Goal: Task Accomplishment & Management: Use online tool/utility

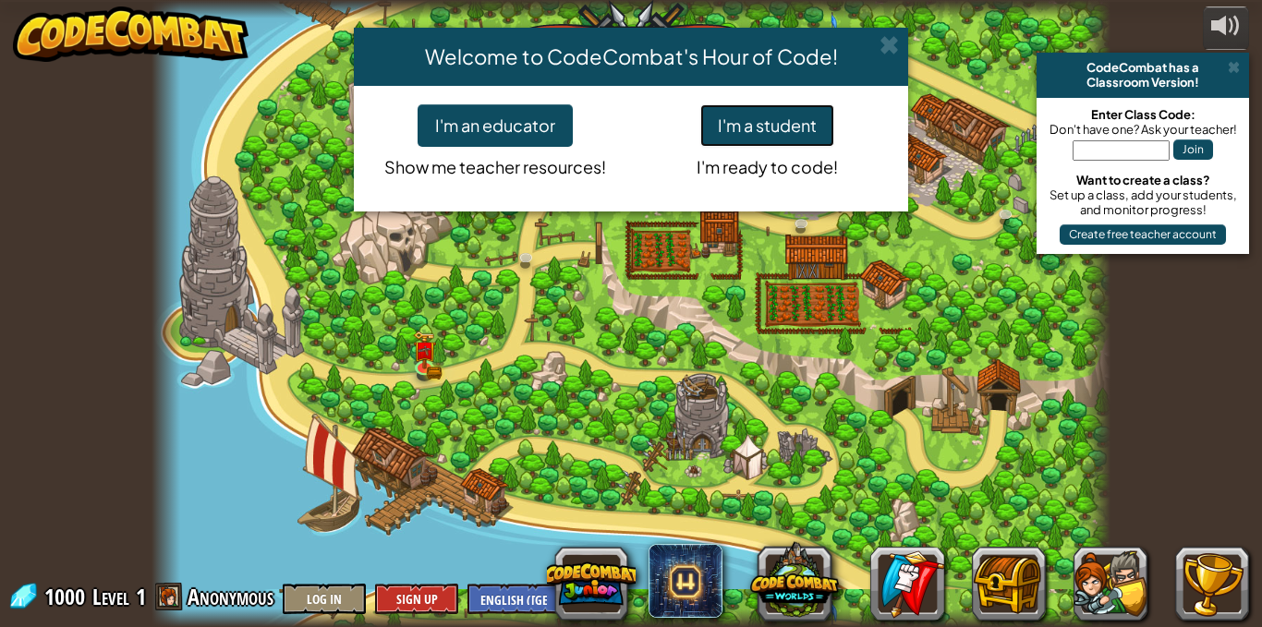
click at [750, 121] on button "I'm a student" at bounding box center [767, 125] width 134 height 43
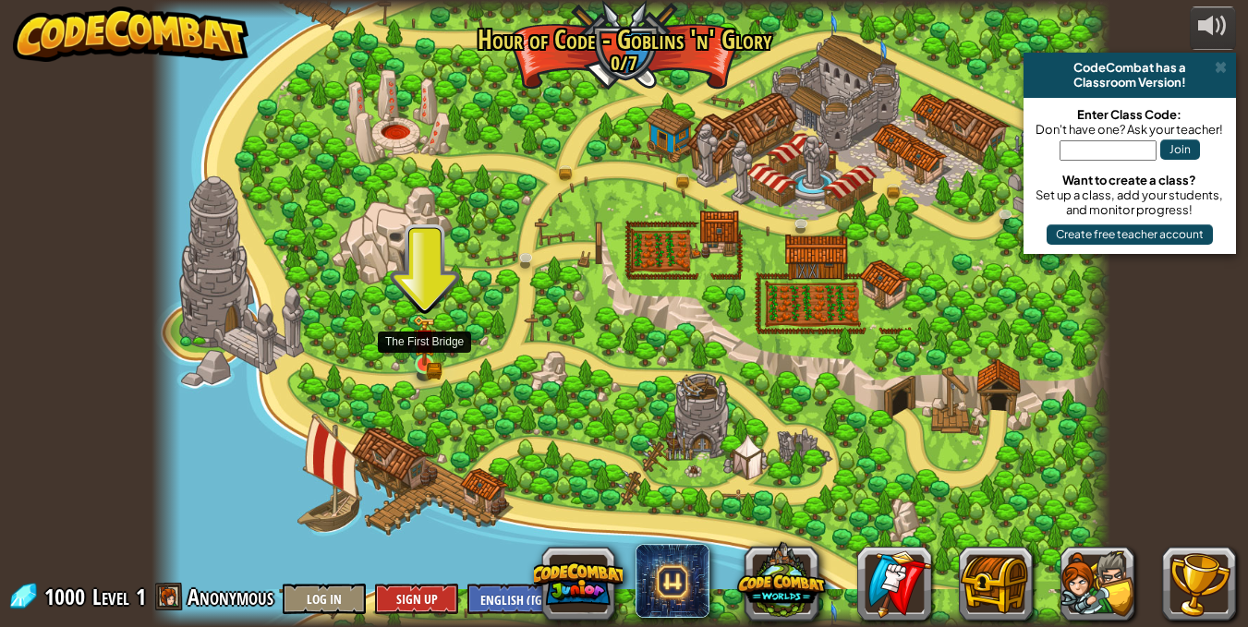
click at [421, 354] on img at bounding box center [424, 340] width 23 height 51
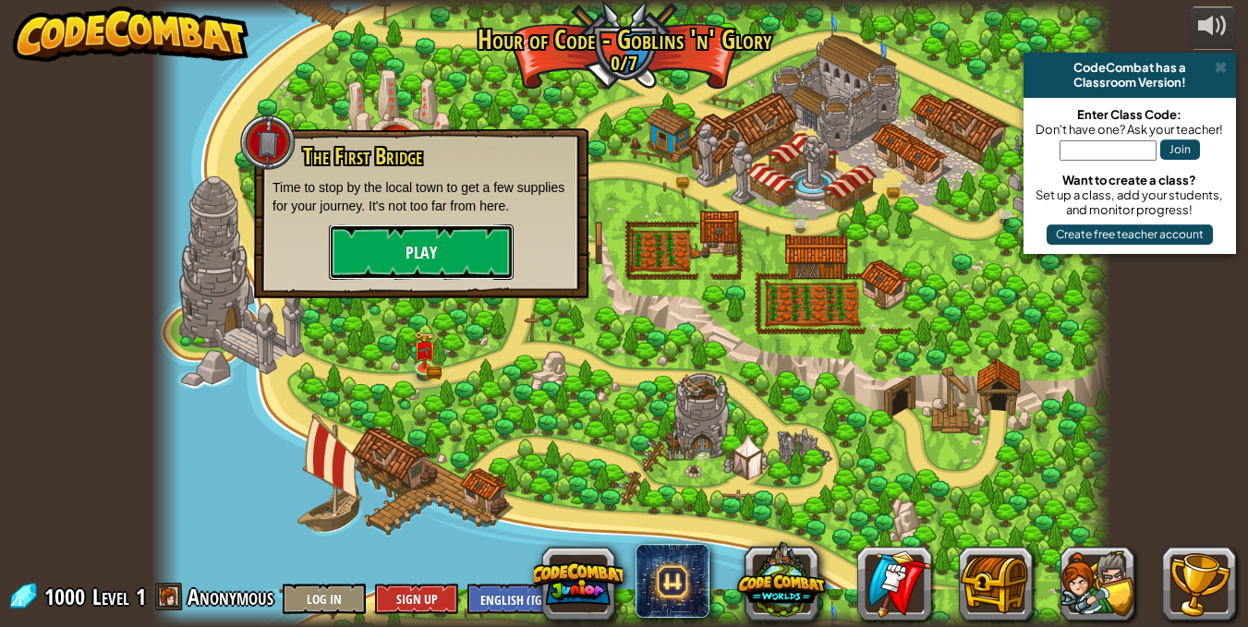
click at [423, 250] on button "Play" at bounding box center [421, 252] width 185 height 55
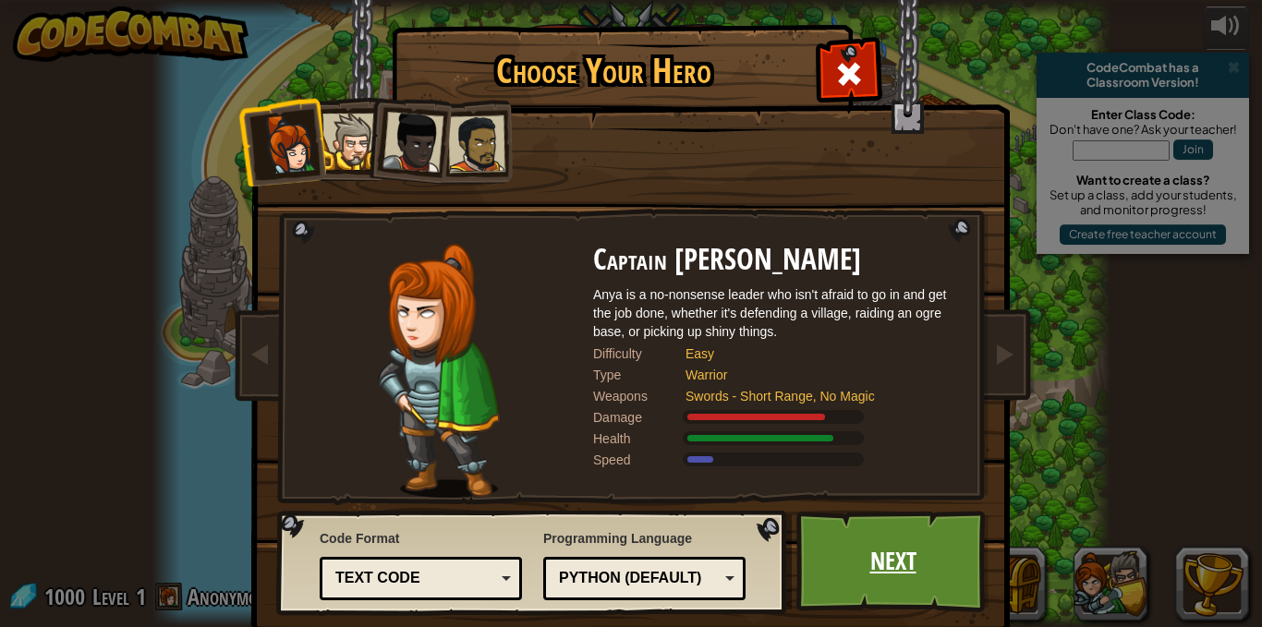
click at [920, 582] on link "Next" at bounding box center [893, 562] width 193 height 102
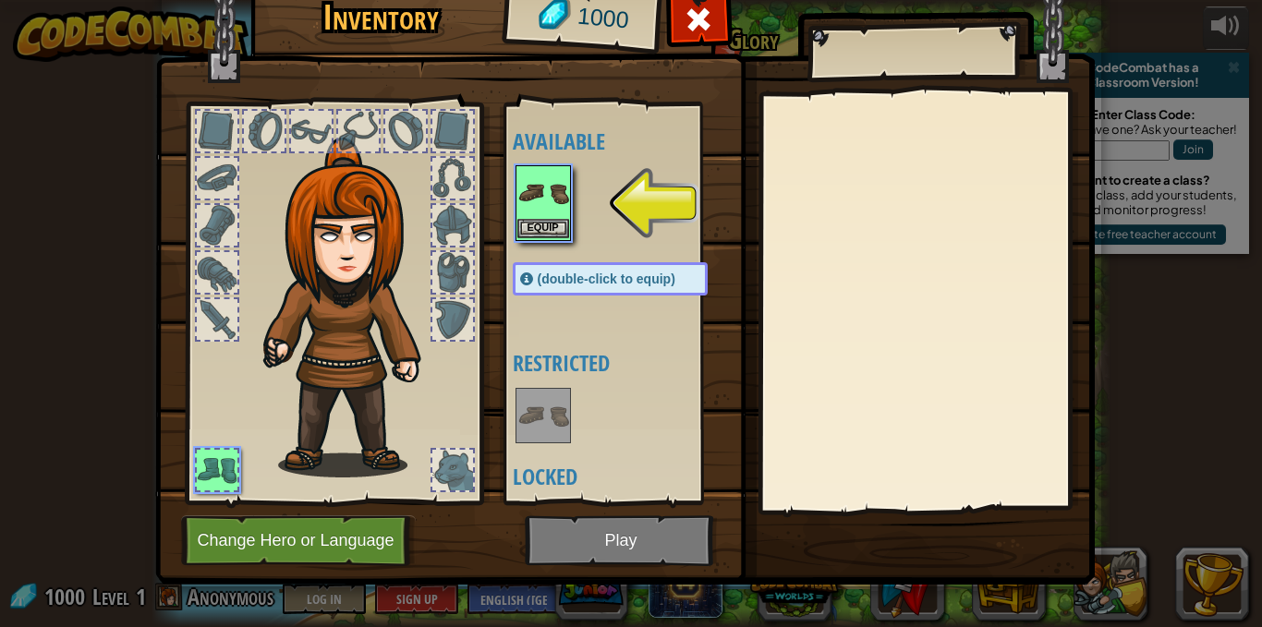
click at [534, 206] on img at bounding box center [543, 193] width 52 height 52
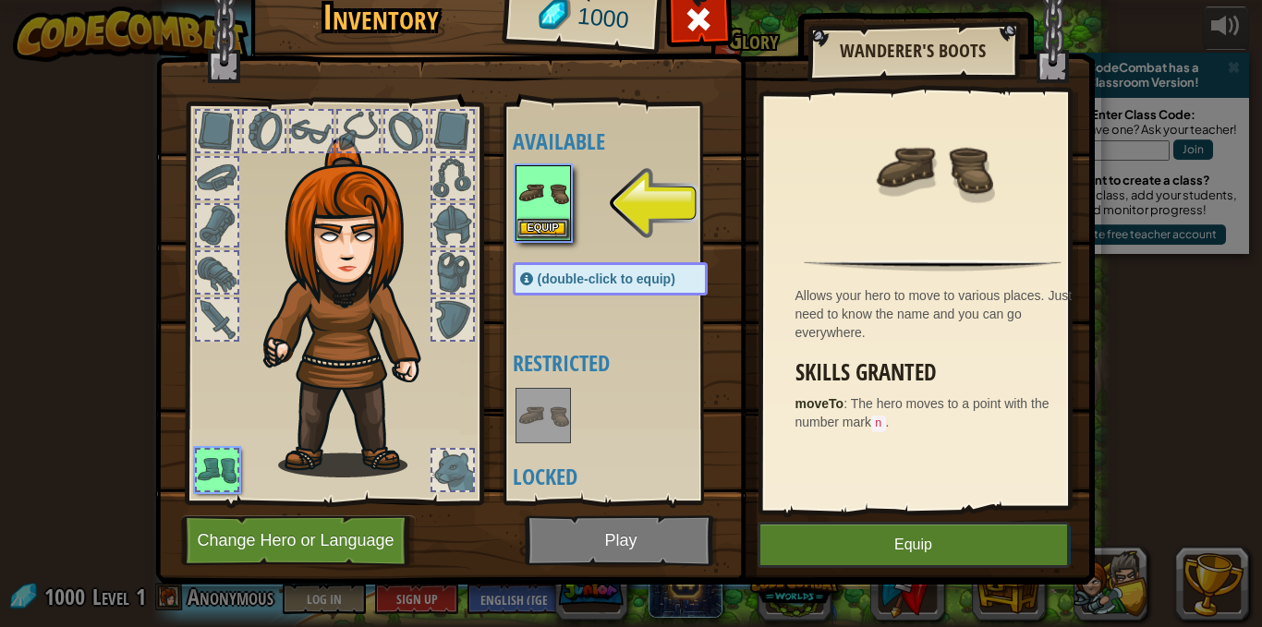
click at [535, 218] on img at bounding box center [543, 193] width 52 height 52
click at [535, 220] on div "Equip" at bounding box center [543, 203] width 55 height 76
click at [540, 214] on img at bounding box center [543, 193] width 52 height 52
click at [533, 174] on div "Inventory 1000 Available Equip (double-click to equip) Restricted Locked Wander…" at bounding box center [631, 313] width 1262 height 627
drag, startPoint x: 536, startPoint y: 189, endPoint x: 536, endPoint y: 163, distance: 25.9
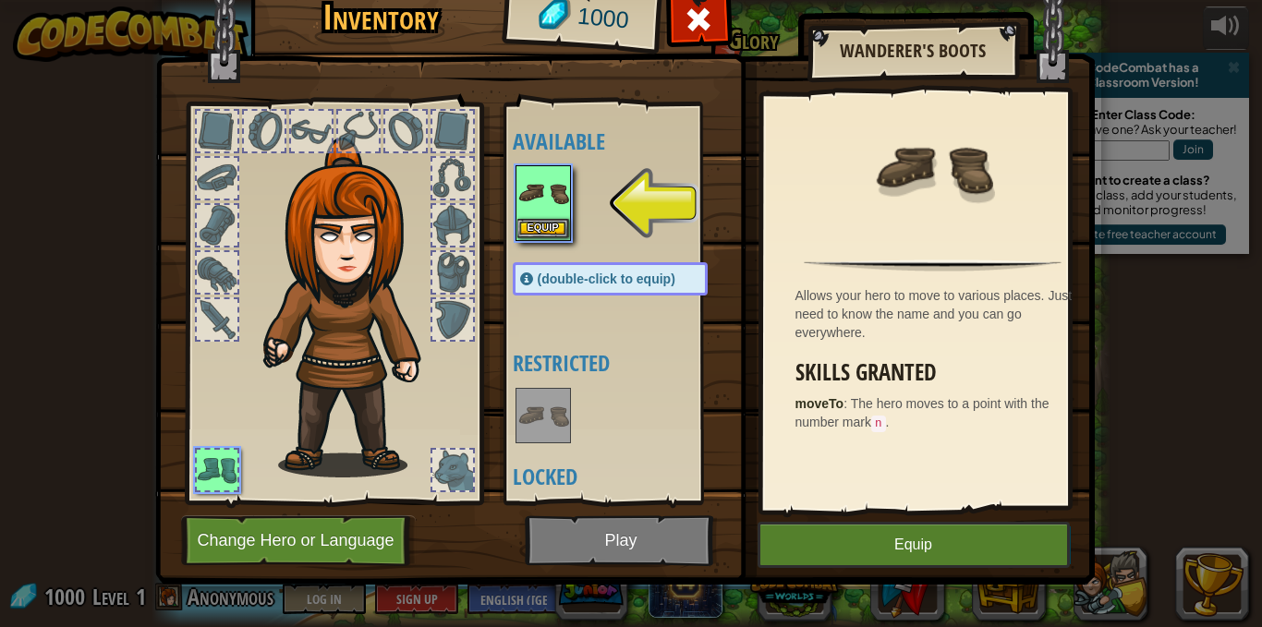
click at [540, 182] on img at bounding box center [543, 193] width 52 height 52
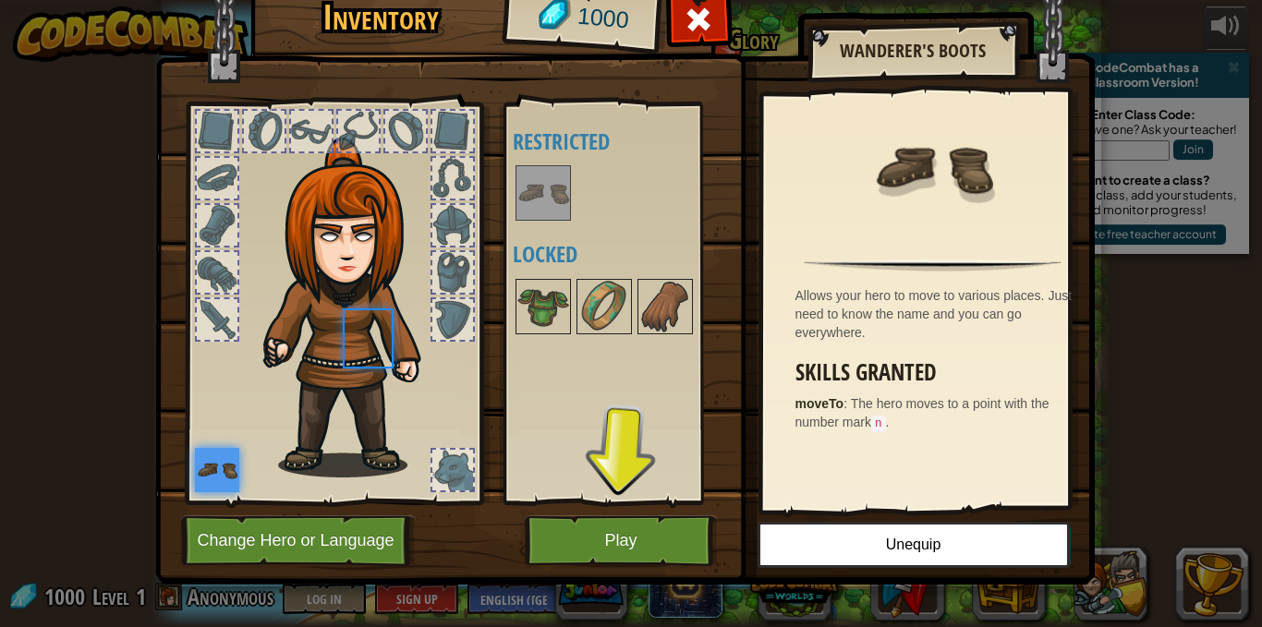
click at [541, 182] on img at bounding box center [543, 193] width 52 height 52
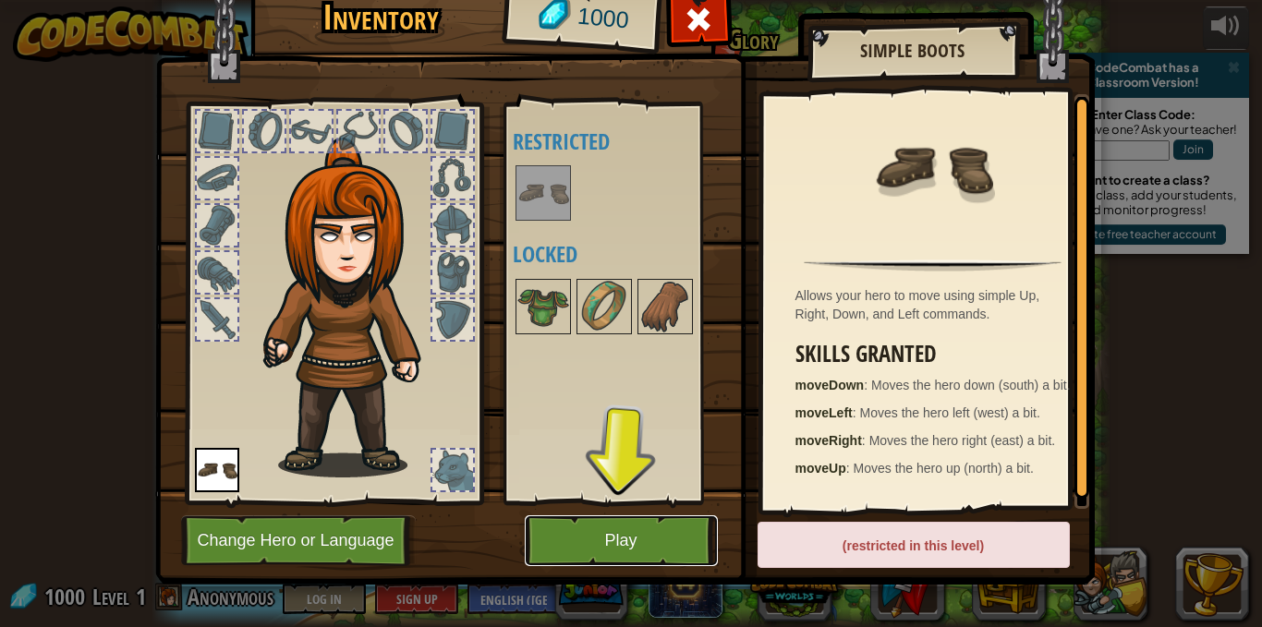
click at [617, 542] on button "Play" at bounding box center [621, 541] width 193 height 51
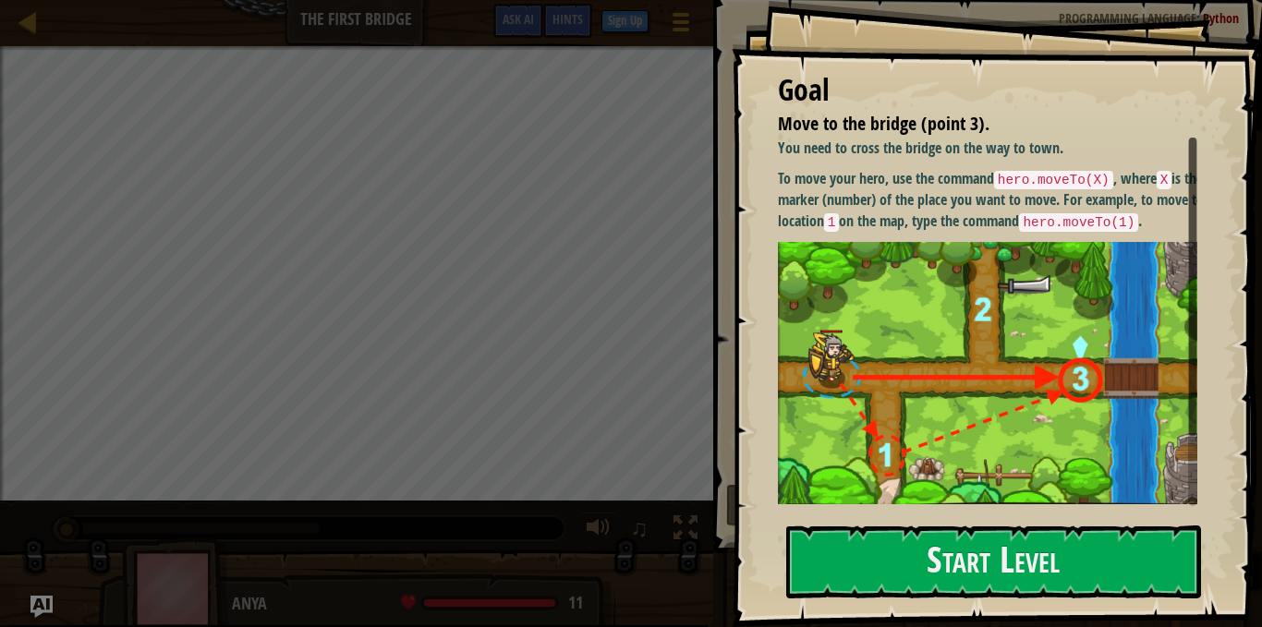
drag, startPoint x: 955, startPoint y: 542, endPoint x: 965, endPoint y: 524, distance: 20.3
click at [955, 539] on button "Start Level" at bounding box center [993, 562] width 415 height 73
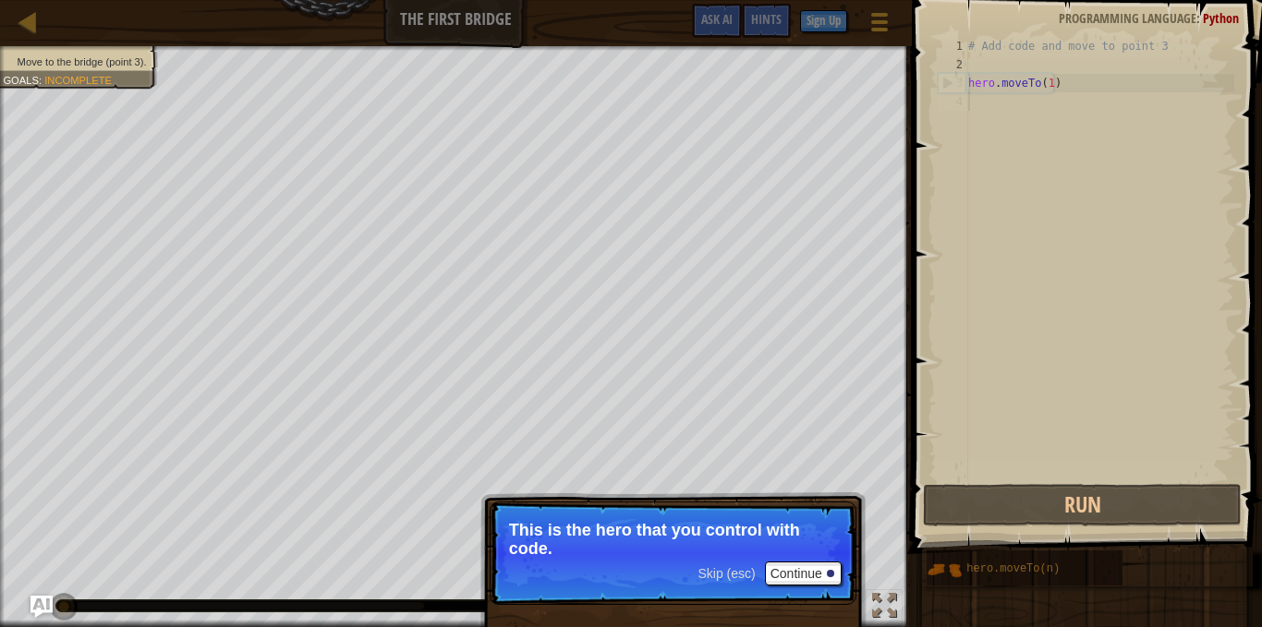
click at [645, 510] on div "Move to the bridge (point 3). Goals : Incomplete ♫ Anya 11 x: 5 y: 15 x: 10 y: …" at bounding box center [631, 336] width 1262 height 581
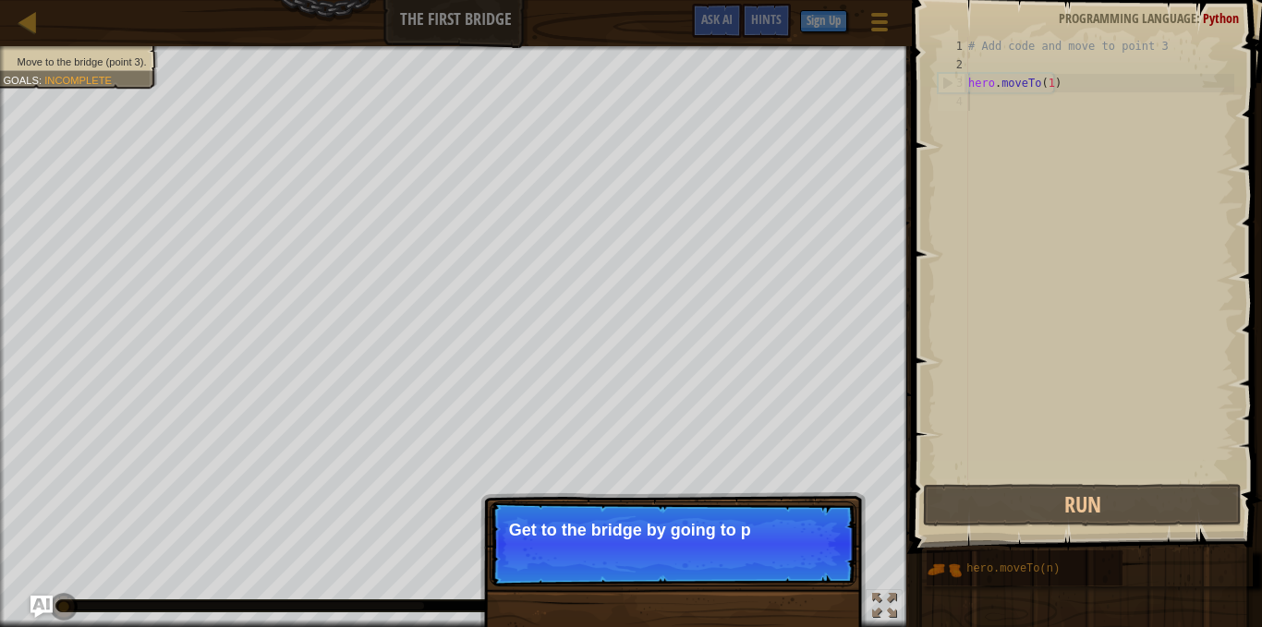
drag, startPoint x: 769, startPoint y: 559, endPoint x: 751, endPoint y: 515, distance: 47.7
click at [761, 542] on p "Skip (esc) Continue Get to the bridge by going to p" at bounding box center [673, 544] width 367 height 85
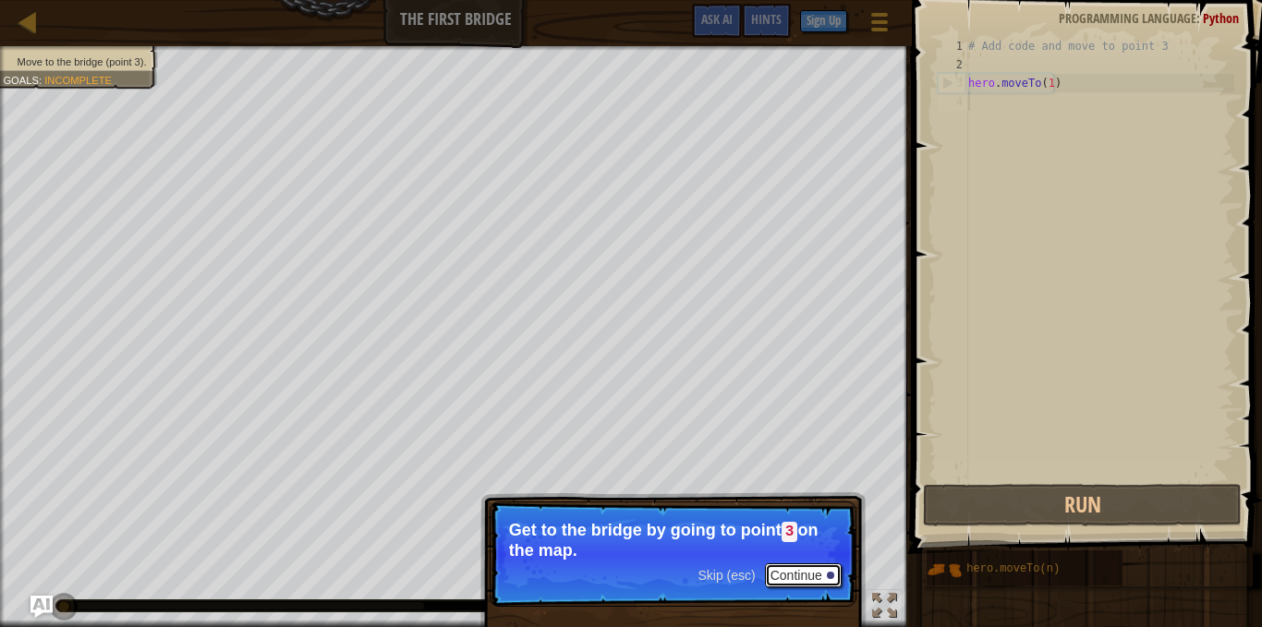
click at [813, 579] on button "Continue" at bounding box center [803, 576] width 77 height 24
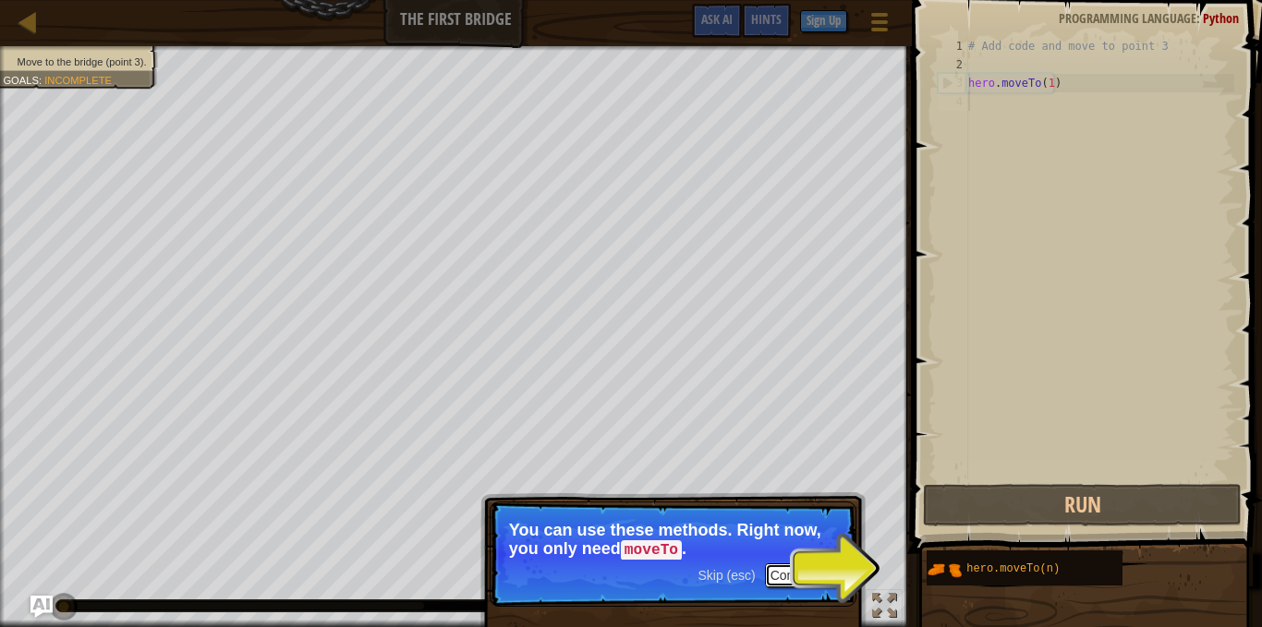
click at [839, 581] on button "Continue" at bounding box center [803, 576] width 77 height 24
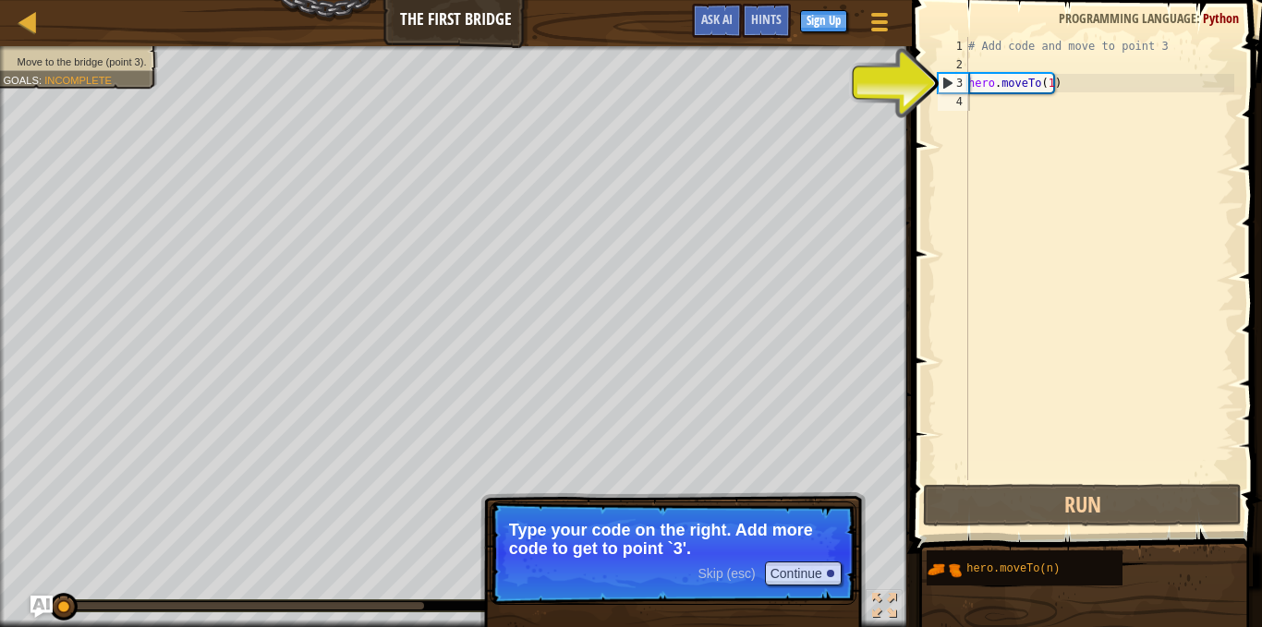
drag, startPoint x: 744, startPoint y: 575, endPoint x: 736, endPoint y: 601, distance: 26.9
click at [735, 603] on p "Skip (esc) Continue Type your code on the right. Add more code to get to point …" at bounding box center [673, 553] width 367 height 103
click at [819, 568] on button "Continue" at bounding box center [803, 574] width 77 height 24
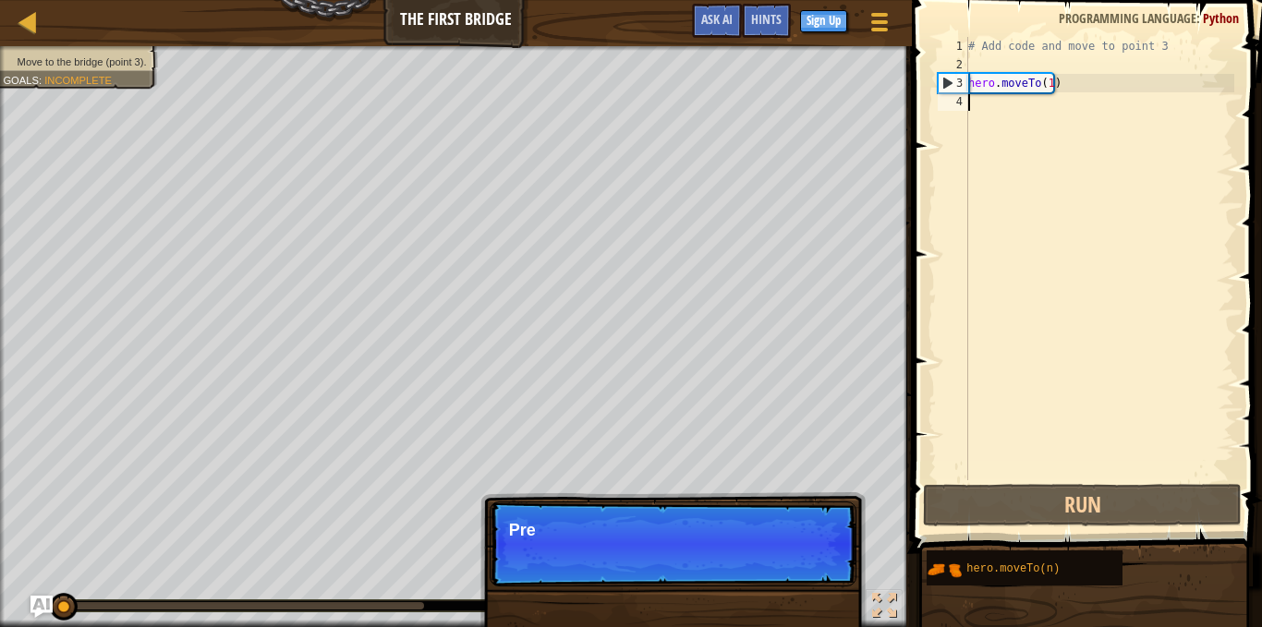
click at [819, 568] on p "Skip (esc) Continue Pre" at bounding box center [673, 544] width 367 height 85
click at [819, 568] on p "Skip (esc) Continue Press the" at bounding box center [673, 544] width 367 height 85
click at [819, 568] on p "Skip (esc) Continue Press the “RUN”" at bounding box center [673, 544] width 367 height 85
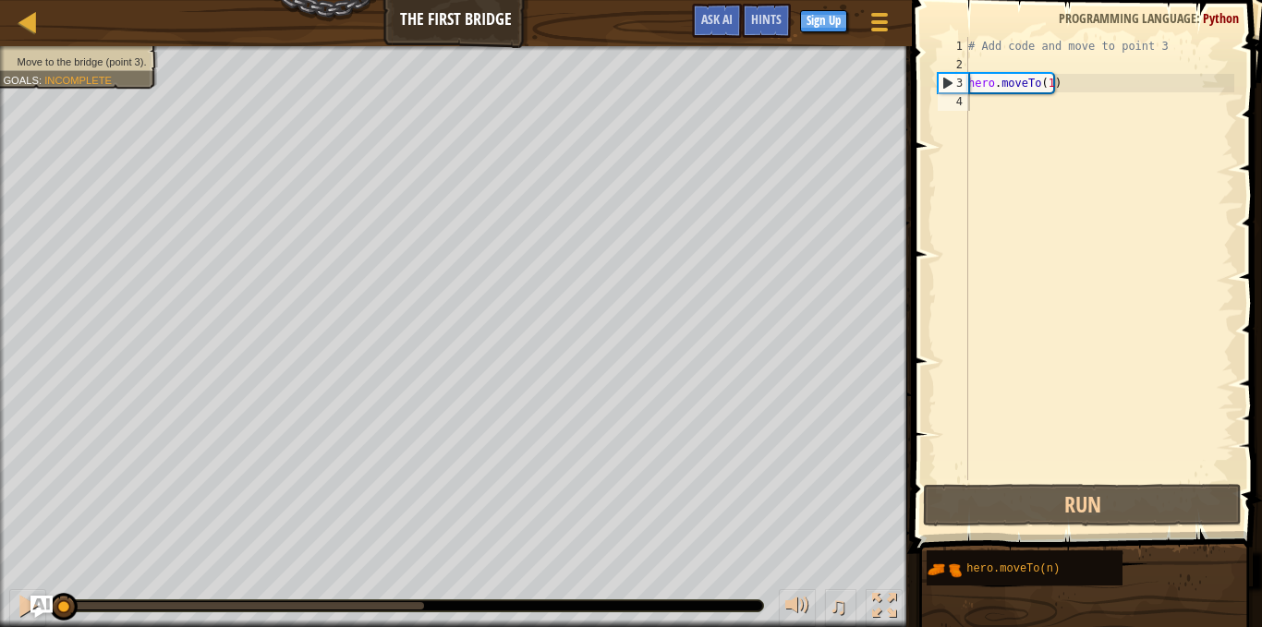
click at [819, 576] on div "♫" at bounding box center [456, 601] width 912 height 55
type textarea "V"
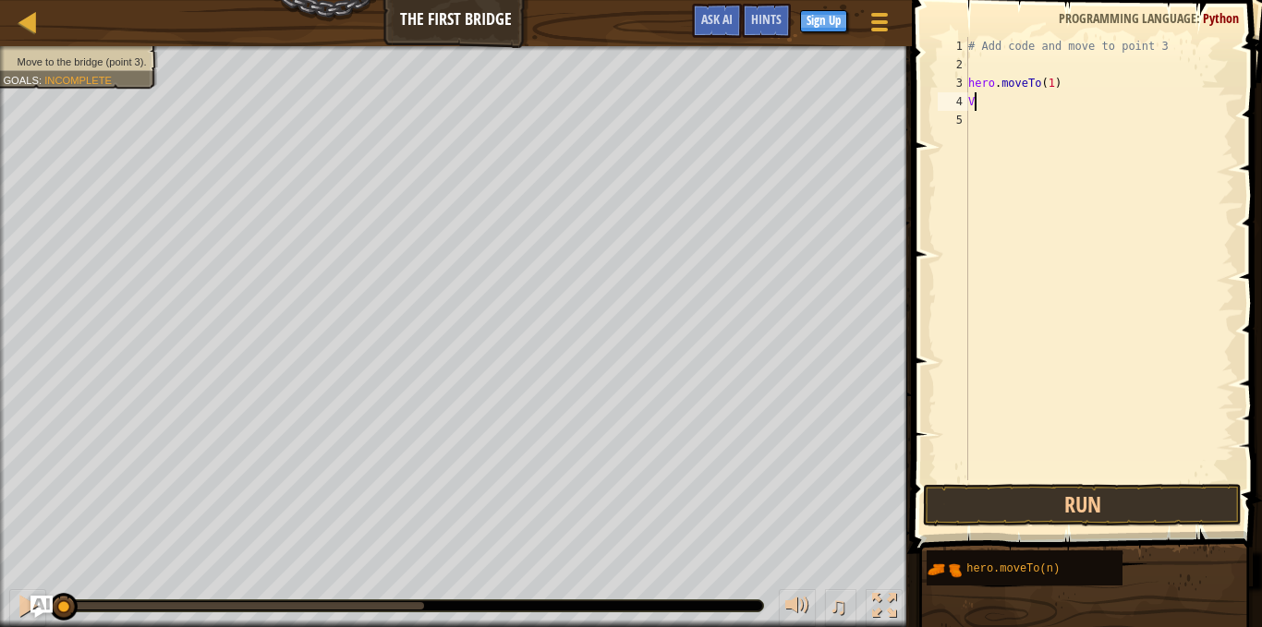
type textarea "hero.moveTo(1)"
type textarea "# Add code and move to point 3"
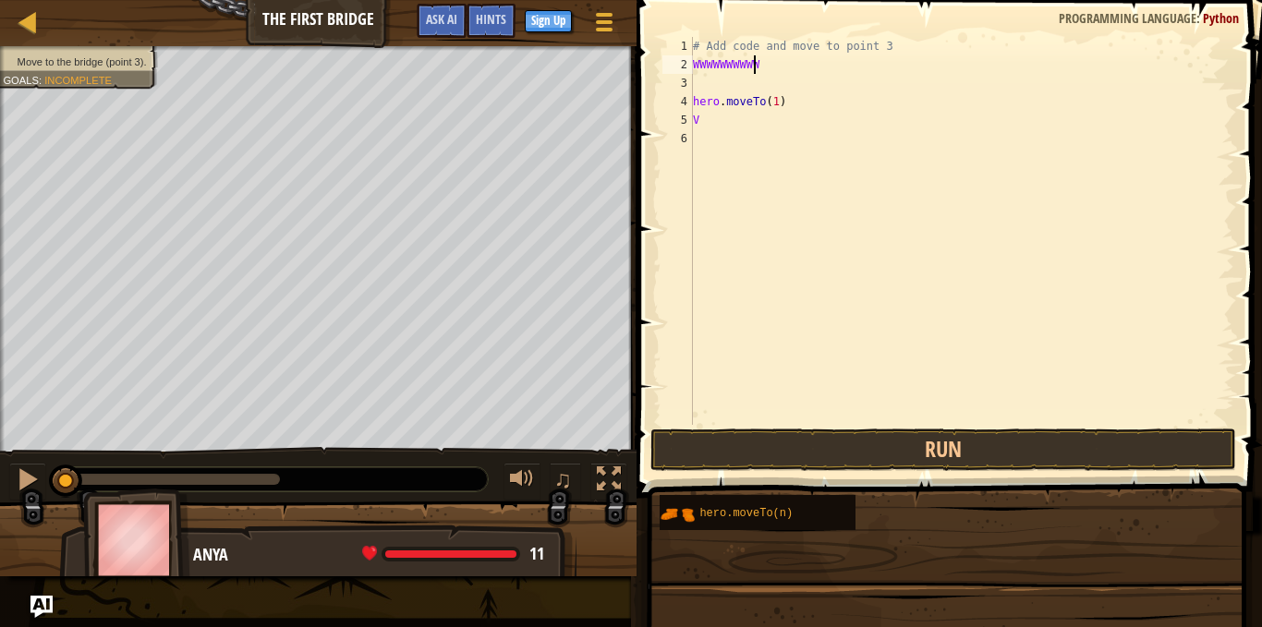
scroll to position [8, 2]
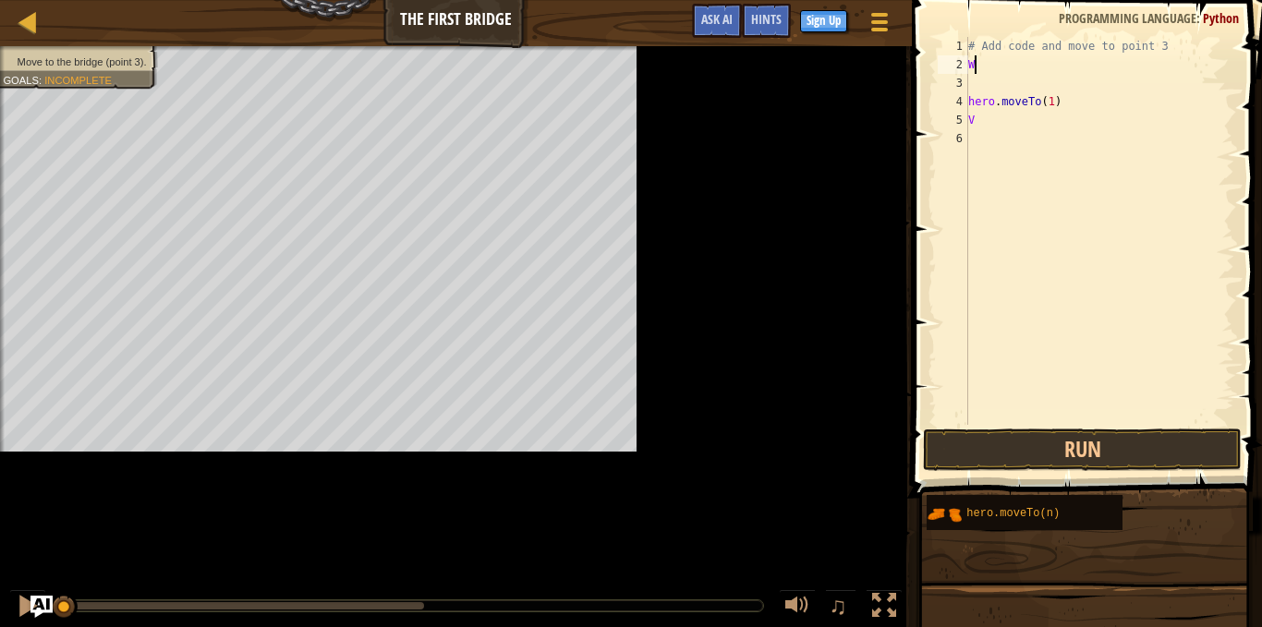
type textarea "W"
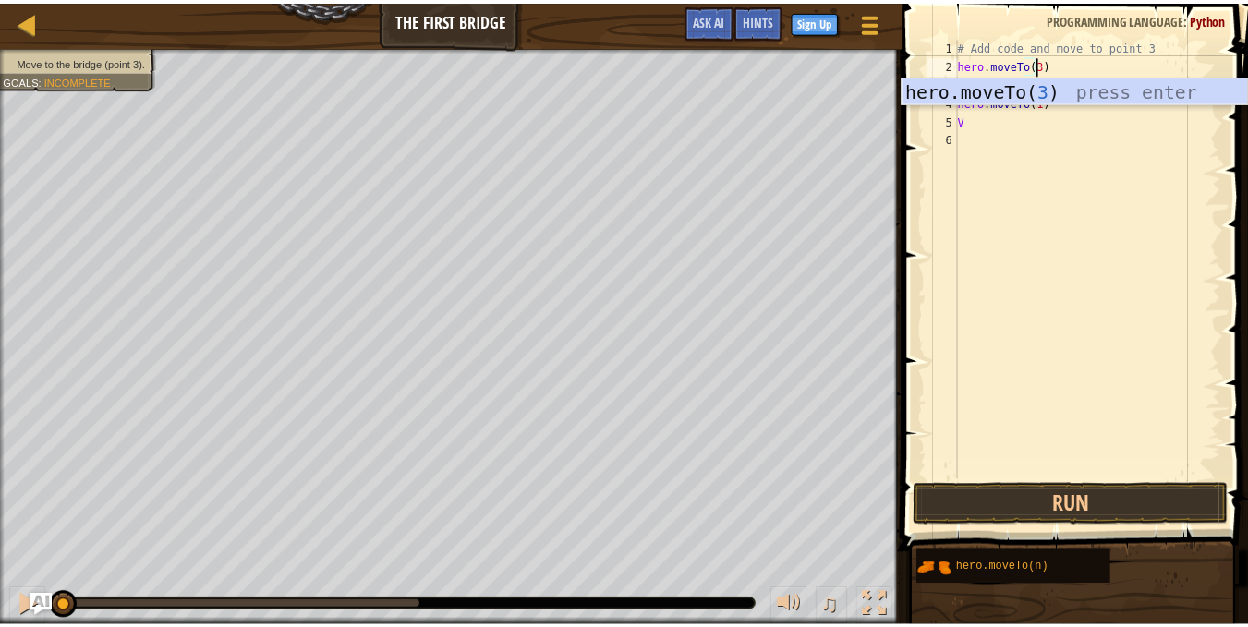
scroll to position [8, 6]
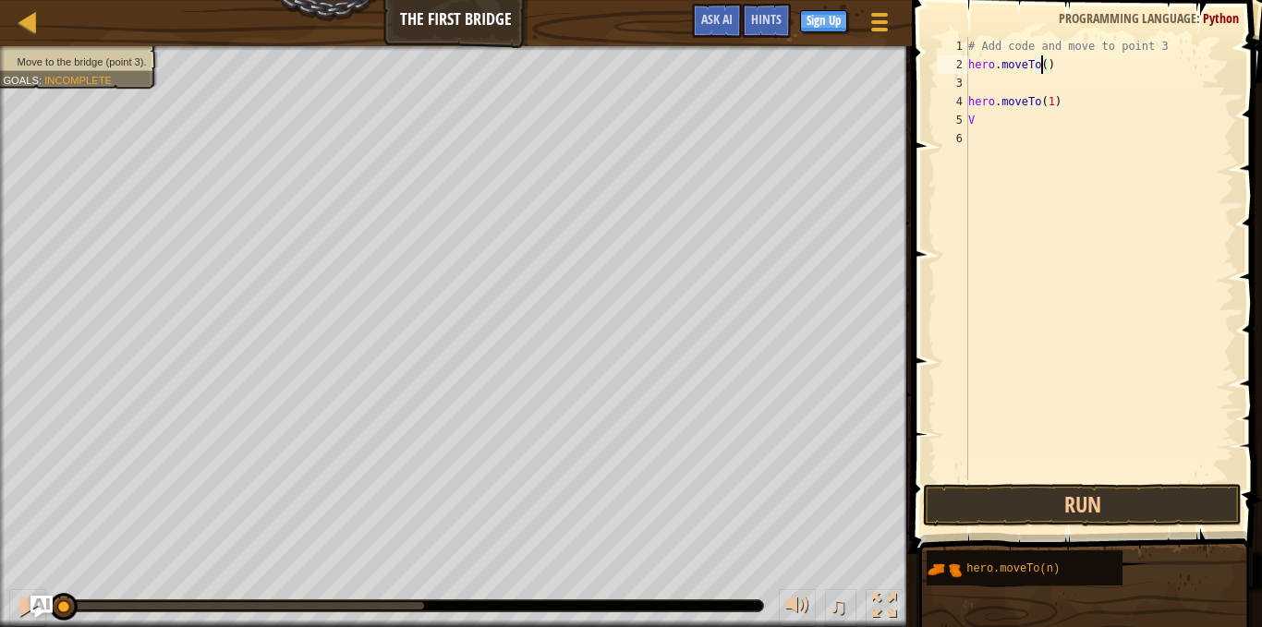
type textarea "hero.moveTo(2)"
